Goal: Task Accomplishment & Management: Use online tool/utility

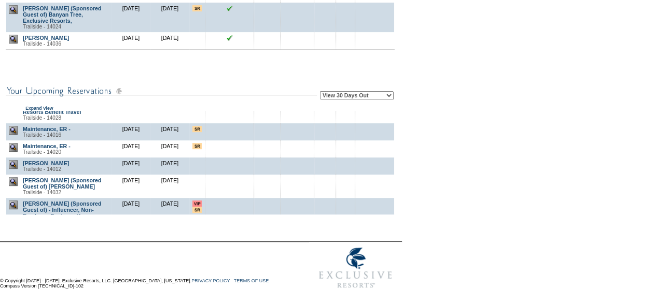
scroll to position [333, 0]
click at [195, 157] on td at bounding box center [197, 148] width 16 height 17
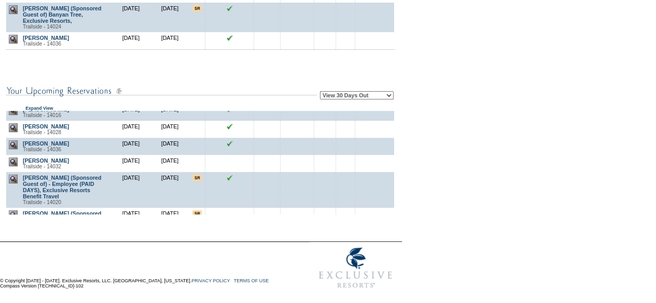
scroll to position [0, 0]
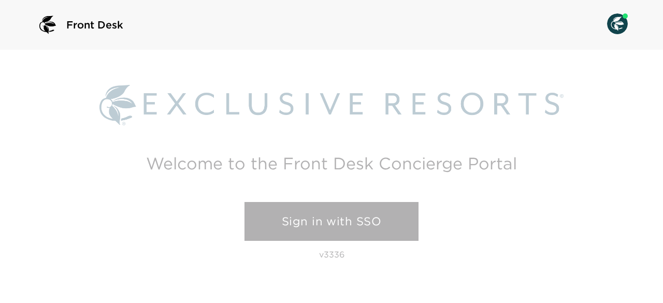
click at [346, 221] on link "Sign in with SSO" at bounding box center [332, 221] width 174 height 39
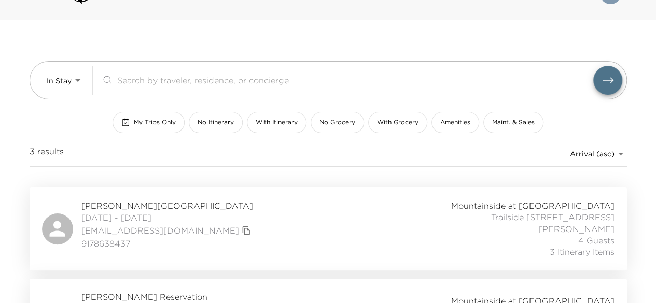
scroll to position [29, 0]
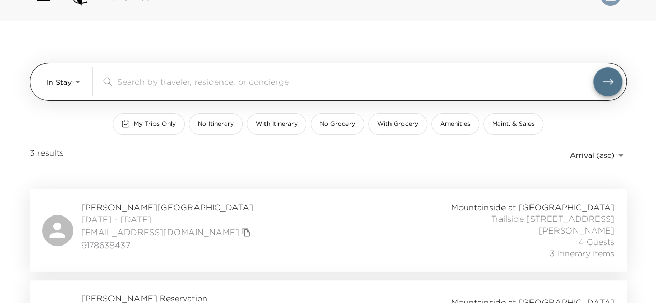
click at [73, 77] on body "Front Desk In Stay In-Stay ​ My Trips Only No Itinerary With Itinerary No Groce…" at bounding box center [328, 122] width 656 height 303
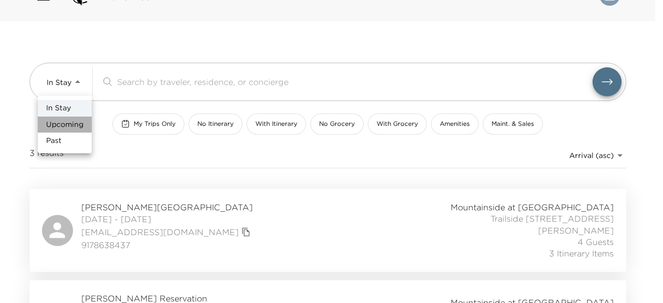
click at [73, 123] on span "Upcoming" at bounding box center [64, 125] width 37 height 10
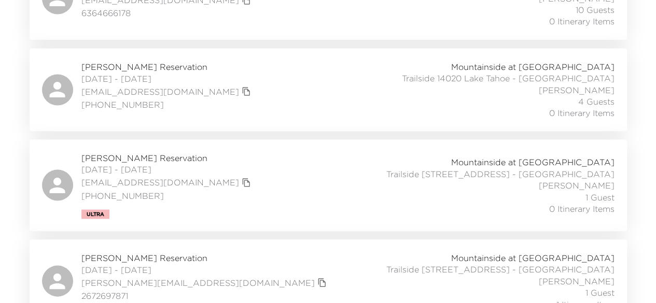
scroll to position [949, 0]
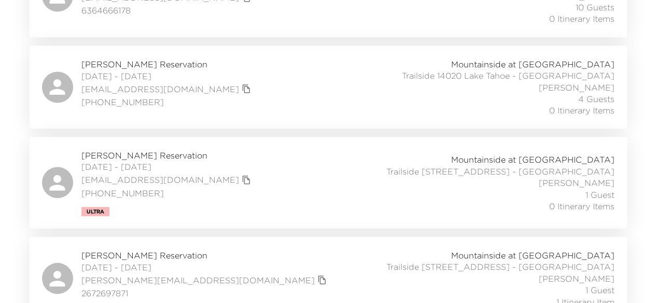
click at [109, 149] on span "Leslie Babin Reservation" at bounding box center [167, 154] width 172 height 11
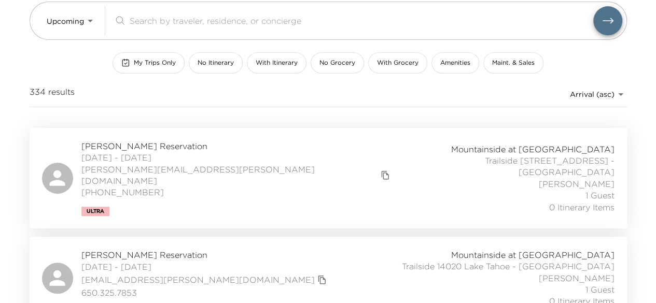
scroll to position [0, 0]
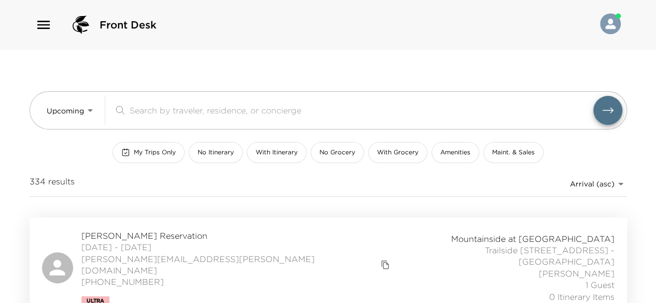
click at [161, 149] on span "My Trips Only" at bounding box center [155, 152] width 42 height 9
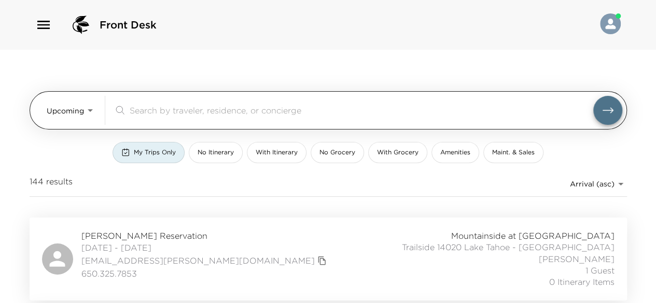
click at [89, 110] on body "Front Desk Upcoming Upcoming ​ My Trips Only No Itinerary With Itinerary No Gro…" at bounding box center [328, 151] width 656 height 303
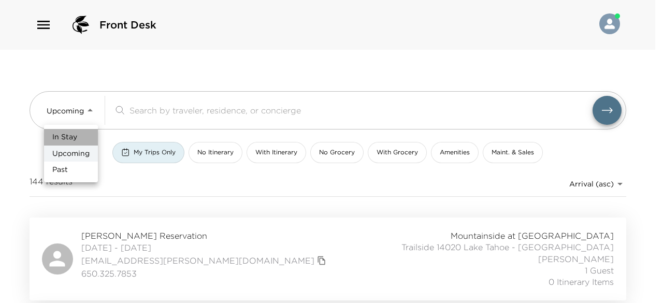
click at [80, 139] on li "In Stay" at bounding box center [71, 137] width 54 height 17
type input "In-Stay"
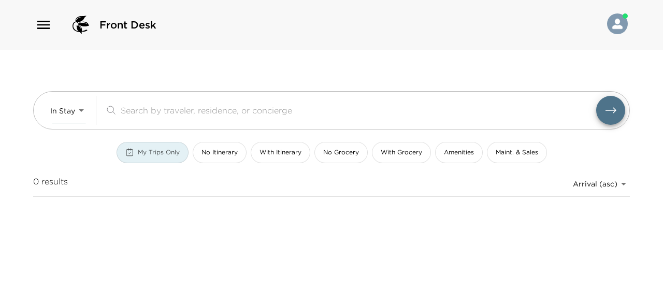
click at [137, 152] on div "My Trips Only" at bounding box center [152, 152] width 54 height 9
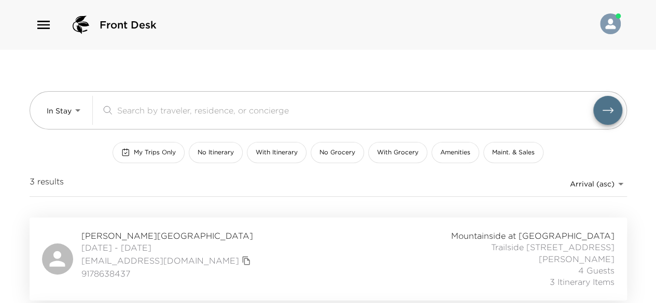
click at [148, 234] on span "Lavita Wai Reservation" at bounding box center [167, 235] width 172 height 11
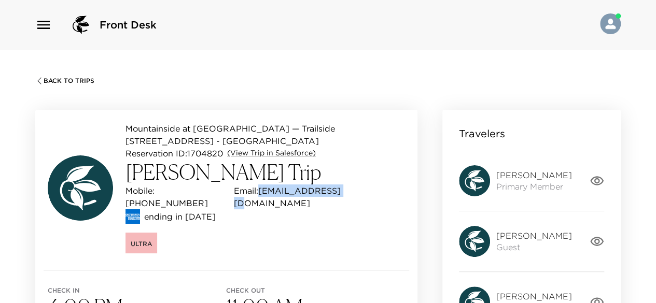
drag, startPoint x: 326, startPoint y: 176, endPoint x: 245, endPoint y: 180, distance: 81.5
click at [245, 185] on div "Mobile: [PHONE_NUMBER] Email: [EMAIL_ADDRESS][DOMAIN_NAME]" at bounding box center [264, 197] width 279 height 25
copy p "[EMAIL_ADDRESS][DOMAIN_NAME]"
click at [312, 204] on div "Mountainside at [GEOGRAPHIC_DATA] — Trailside [STREET_ADDRESS] - [GEOGRAPHIC_DA…" at bounding box center [264, 187] width 279 height 131
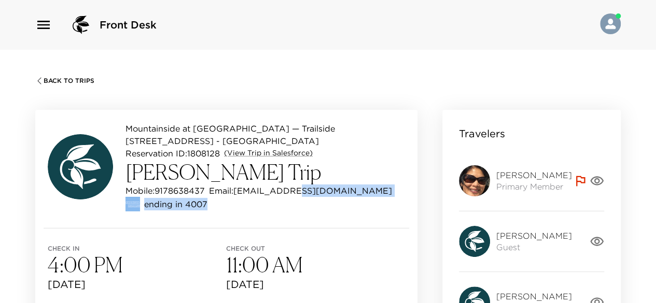
drag, startPoint x: 302, startPoint y: 177, endPoint x: 238, endPoint y: 185, distance: 63.7
click at [238, 185] on div "Mountainside at Northstar — Trailside 14032 Lake Tahoe - Trailside Reservation …" at bounding box center [264, 166] width 279 height 89
click at [308, 185] on div "Mobile: 9178638437 Email: lwai@msn.com" at bounding box center [264, 191] width 279 height 12
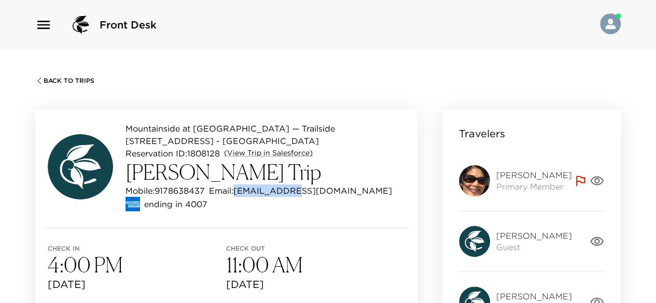
drag, startPoint x: 304, startPoint y: 178, endPoint x: 237, endPoint y: 180, distance: 66.4
click at [237, 185] on div "Mobile: 9178638437 Email: lwai@msn.com" at bounding box center [264, 191] width 279 height 12
copy p "lwai@msn.com"
click at [331, 206] on div "Mountainside at Northstar — Trailside 14032 Lake Tahoe - Trailside Reservation …" at bounding box center [226, 169] width 382 height 118
click at [66, 78] on span "Back To Trips" at bounding box center [69, 80] width 51 height 7
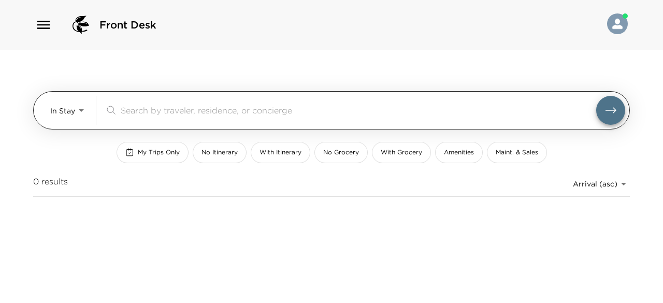
click at [76, 111] on body "Front Desk In Stay In-Stay ​ My Trips Only No Itinerary With Itinerary No Groce…" at bounding box center [331, 151] width 663 height 303
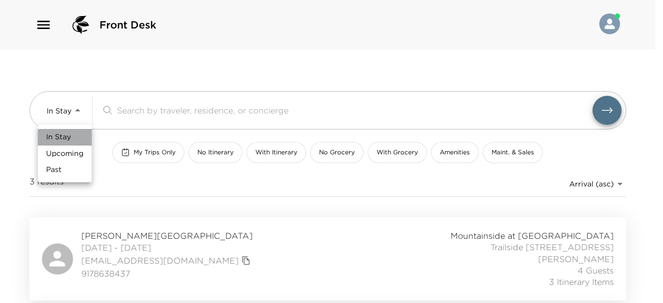
click at [73, 138] on li "In Stay" at bounding box center [65, 137] width 54 height 17
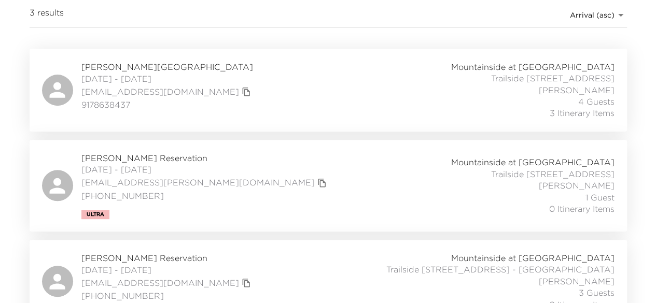
scroll to position [188, 0]
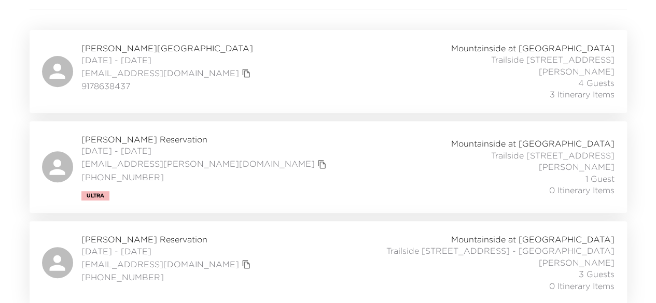
click at [139, 237] on span "Amelia Marcopoto Reservation" at bounding box center [167, 239] width 172 height 11
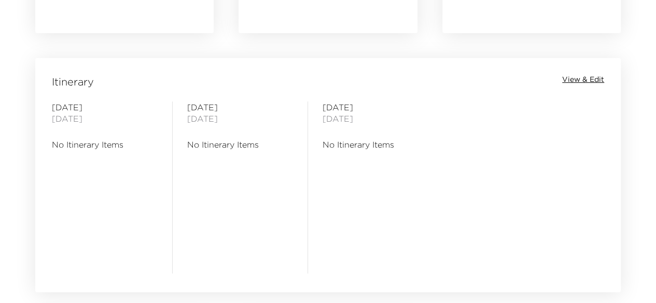
scroll to position [817, 0]
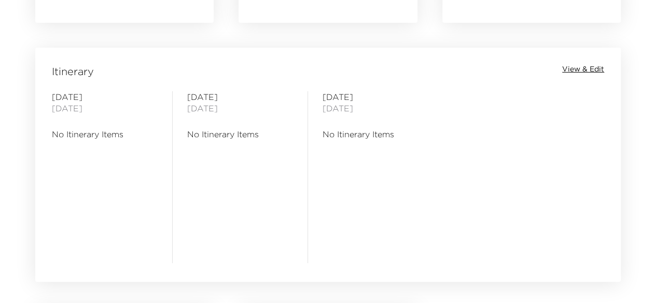
click at [582, 69] on span "View & Edit" at bounding box center [583, 69] width 42 height 10
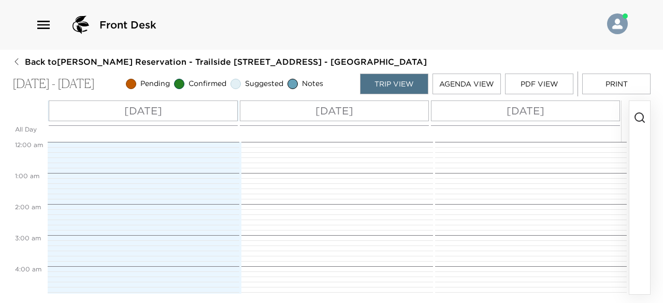
scroll to position [249, 0]
click at [640, 111] on icon "button" at bounding box center [640, 117] width 12 height 12
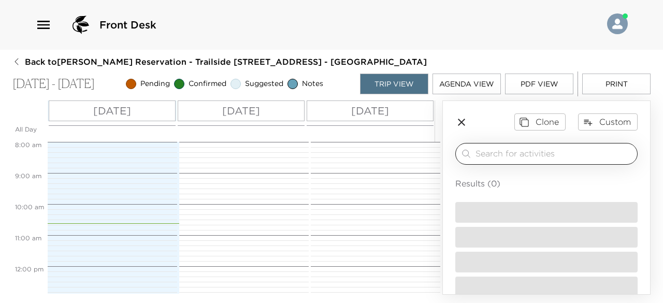
click at [513, 153] on input "search" at bounding box center [555, 154] width 158 height 12
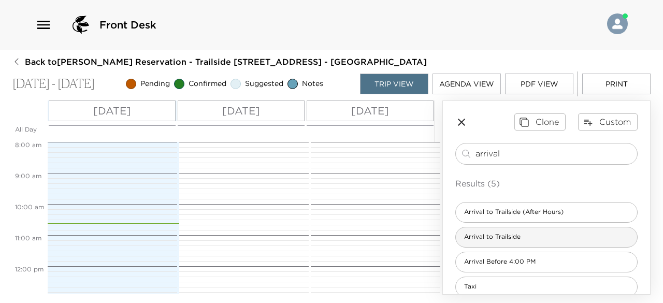
type input "arrival"
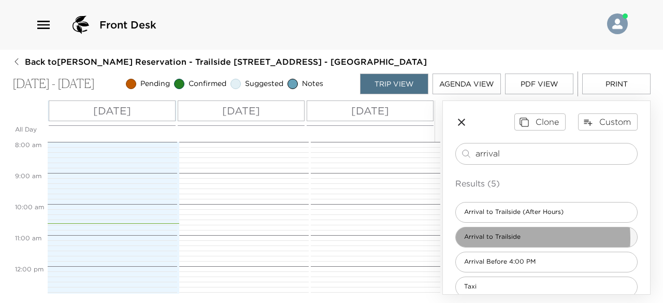
click at [516, 237] on span "Arrival to Trailside" at bounding box center [492, 237] width 73 height 9
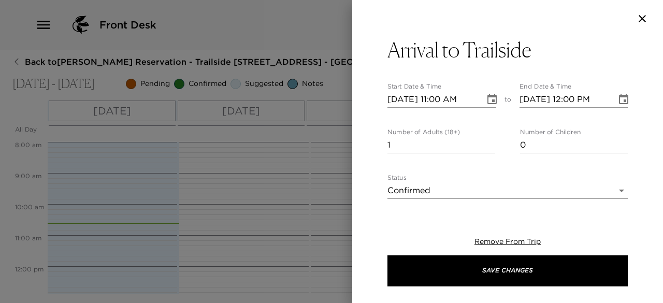
type input "0"
click at [487, 148] on input "0" at bounding box center [442, 145] width 108 height 17
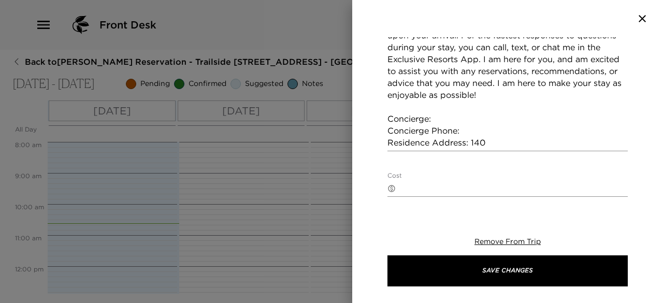
scroll to position [277, 0]
click at [485, 129] on textarea "Welcome to [GEOGRAPHIC_DATA]! Your home will be ready and waiting for your arri…" at bounding box center [508, 70] width 241 height 155
click at [451, 118] on textarea "Welcome to [GEOGRAPHIC_DATA]! Your home will be ready and waiting for your arri…" at bounding box center [508, 70] width 241 height 155
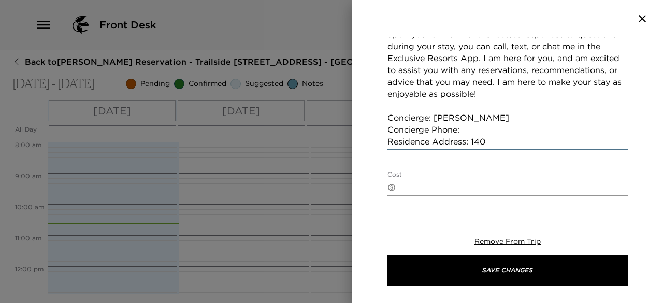
click at [471, 126] on textarea "Welcome to [GEOGRAPHIC_DATA]! Your home will be ready and waiting for your arri…" at bounding box center [508, 70] width 241 height 155
click at [485, 143] on textarea "Welcome to [GEOGRAPHIC_DATA]! Your home will be ready and waiting for your arri…" at bounding box center [508, 70] width 241 height 155
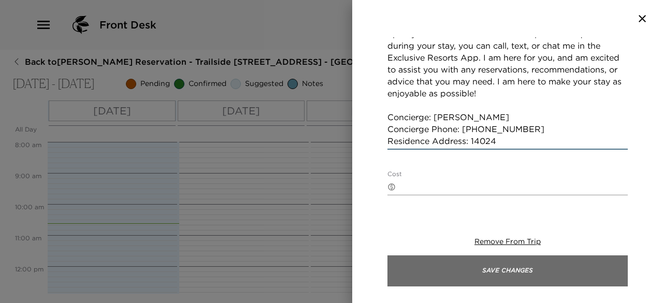
type textarea "Welcome to [GEOGRAPHIC_DATA]! Your home will be ready and waiting for your arri…"
click at [517, 271] on button "Save Changes" at bounding box center [508, 271] width 241 height 31
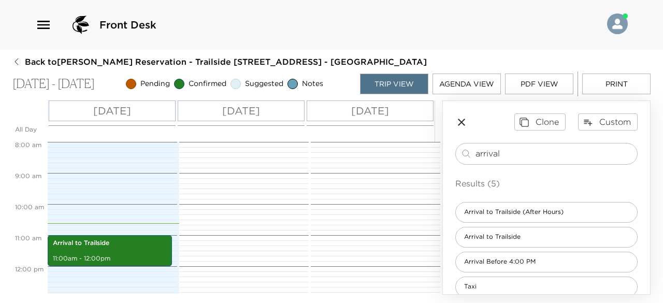
drag, startPoint x: 511, startPoint y: 153, endPoint x: 434, endPoint y: 152, distance: 77.2
click at [434, 152] on div "All Day [DATE] [DATE] [DATE] 12:00 AM 1:00 AM 2:00 AM 3:00 AM 4:00 AM 5:00 AM 6…" at bounding box center [331, 198] width 639 height 194
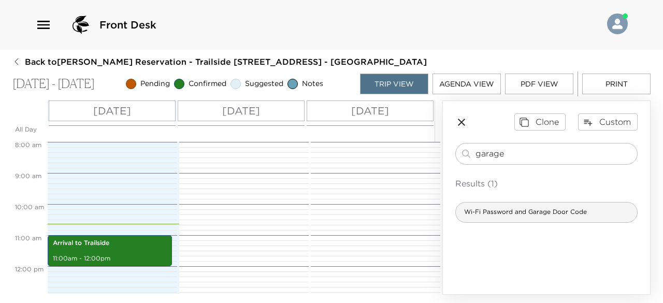
type input "garage"
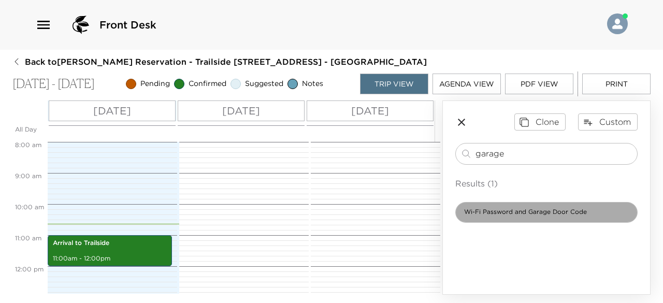
click at [531, 214] on span "Wi-Fi Password and Garage Door Code" at bounding box center [525, 212] width 139 height 9
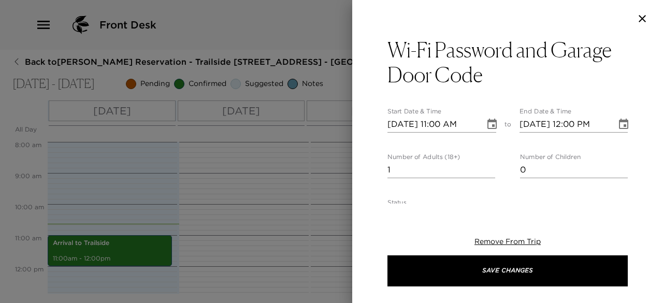
click at [489, 171] on input "0" at bounding box center [442, 170] width 108 height 17
type input "1"
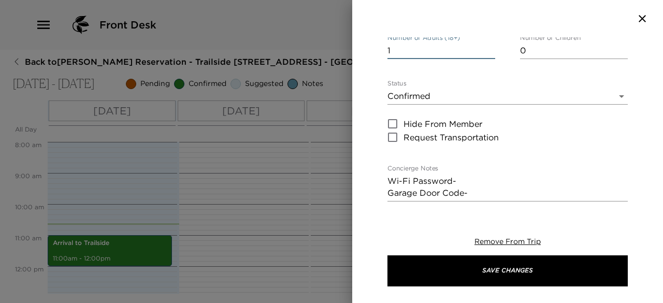
scroll to position [122, 0]
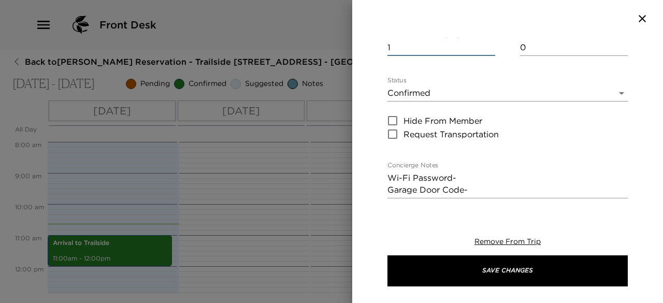
click at [482, 175] on textarea "Wi-Fi Password- Garage Door Code-" at bounding box center [508, 184] width 241 height 24
click at [486, 189] on textarea "Wi-Fi Password- tahoe.24 Garage Door Code-" at bounding box center [508, 184] width 241 height 24
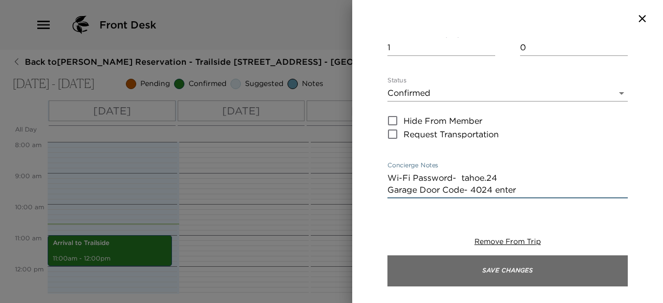
type textarea "Wi-Fi Password- tahoe.24 Garage Door Code- 4024 enter"
click at [514, 265] on button "Save Changes" at bounding box center [508, 271] width 241 height 31
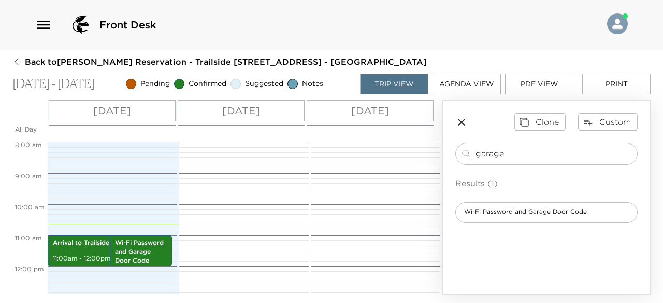
click at [389, 107] on p "[DATE]" at bounding box center [370, 111] width 38 height 16
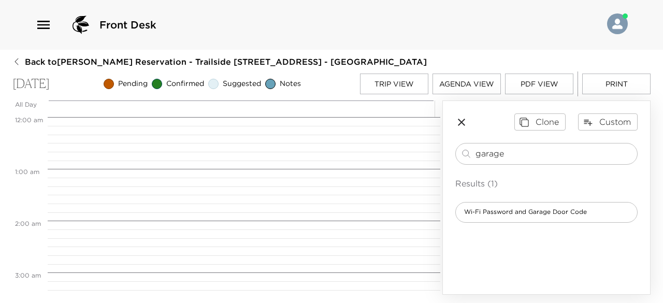
scroll to position [415, 0]
drag, startPoint x: 510, startPoint y: 149, endPoint x: 354, endPoint y: 149, distance: 156.0
click at [354, 149] on div "All Day [DATE] 12:00 AM 1:00 AM 2:00 AM 3:00 AM 4:00 AM 5:00 AM 6:00 AM 7:00 AM…" at bounding box center [331, 198] width 639 height 194
type input "departure"
click at [496, 209] on span "Departure" at bounding box center [480, 212] width 48 height 9
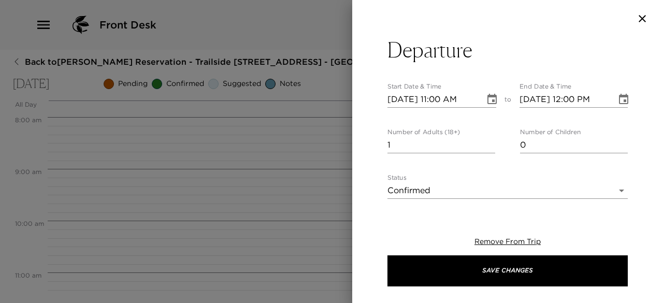
type input "0"
click at [488, 148] on input "0" at bounding box center [442, 145] width 108 height 17
type textarea "In preparation of your departure [DATE], I would like to review your house bill…"
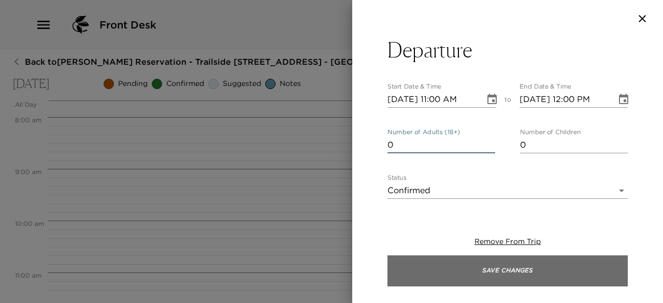
click at [521, 274] on button "Save Changes" at bounding box center [508, 271] width 241 height 31
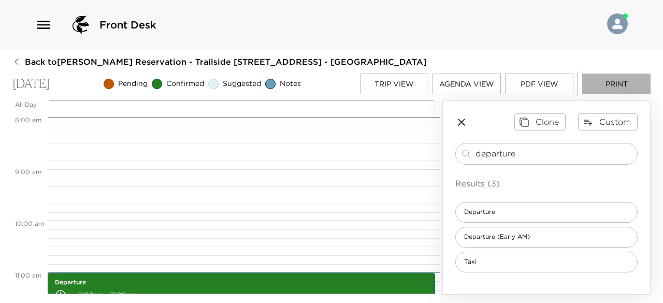
click at [620, 87] on button "Print" at bounding box center [617, 84] width 68 height 21
